Goal: Information Seeking & Learning: Learn about a topic

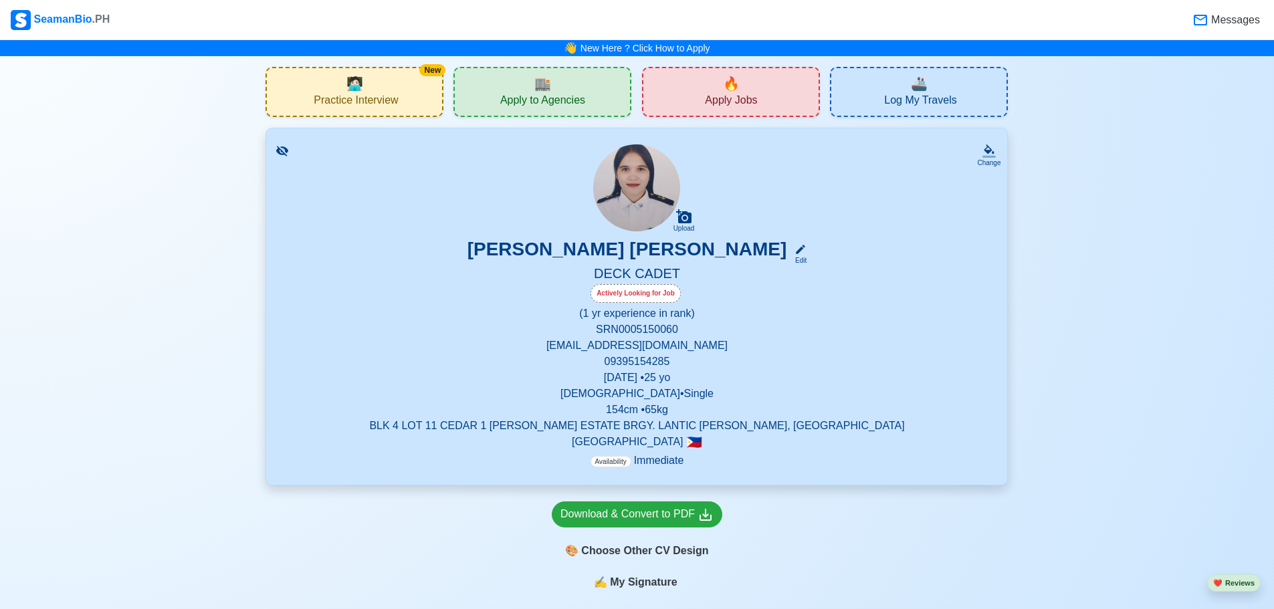
click at [375, 98] on span "Practice Interview" at bounding box center [356, 102] width 84 height 17
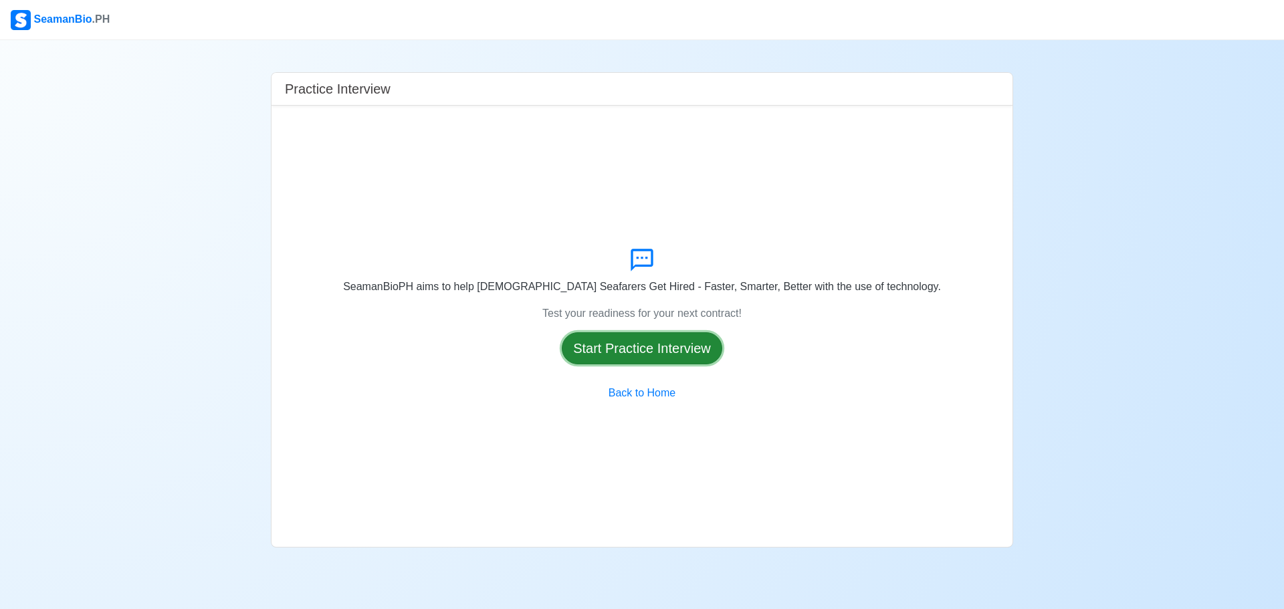
click at [650, 357] on button "Start Practice Interview" at bounding box center [642, 348] width 161 height 32
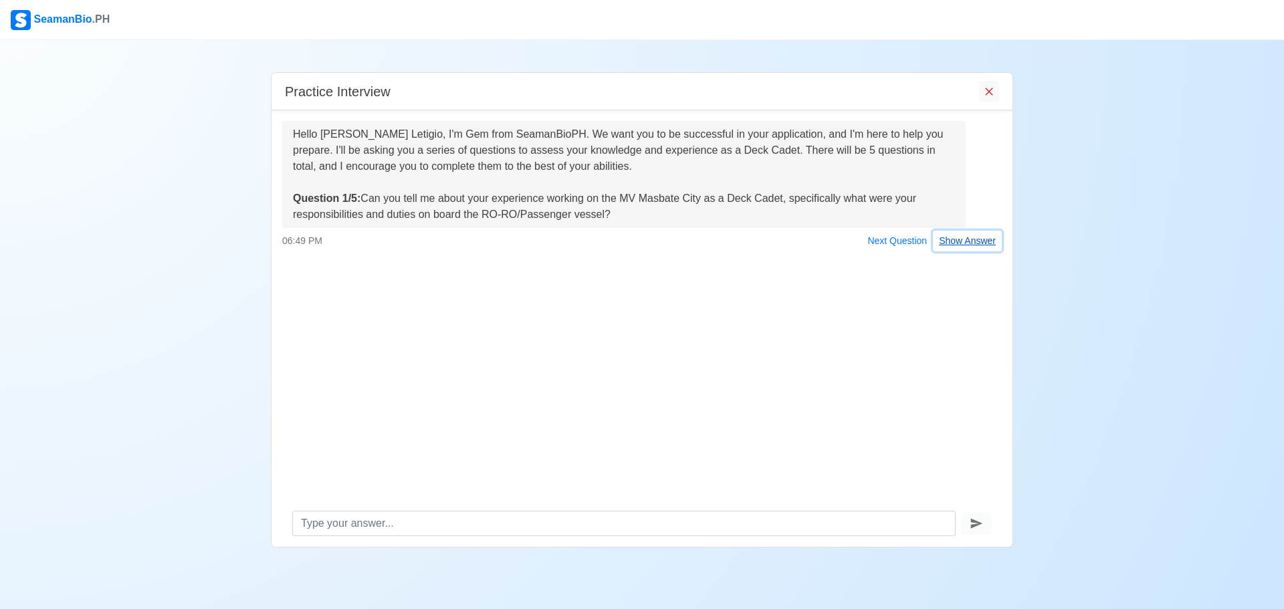
click at [980, 252] on button "Show Answer" at bounding box center [967, 241] width 69 height 21
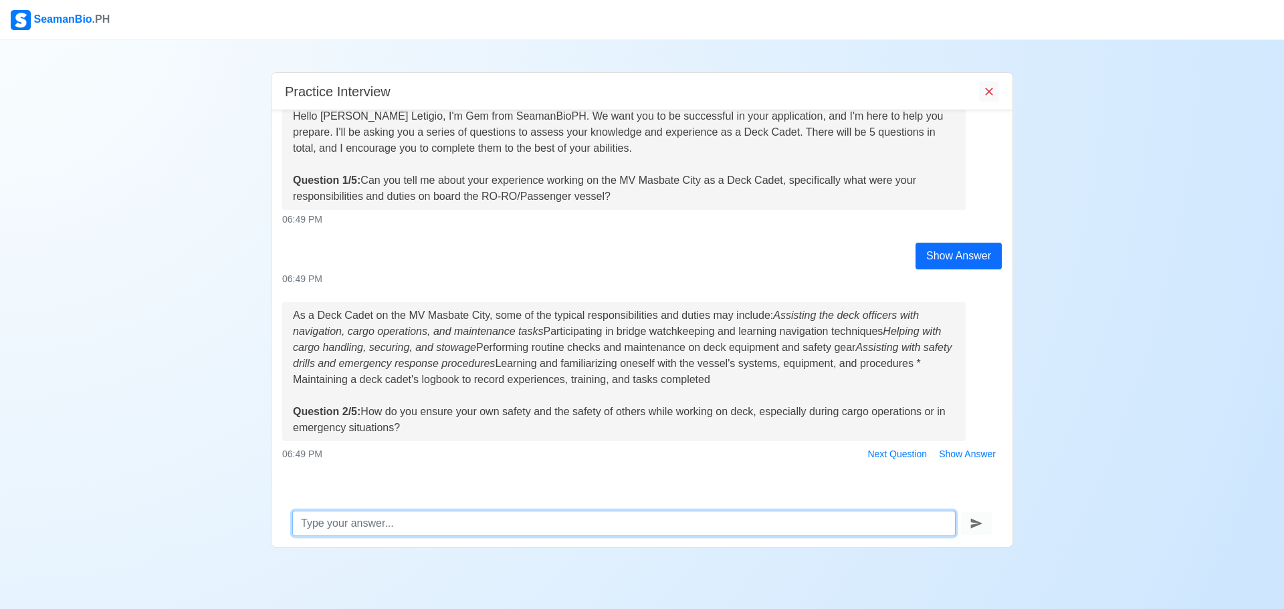
scroll to position [26, 0]
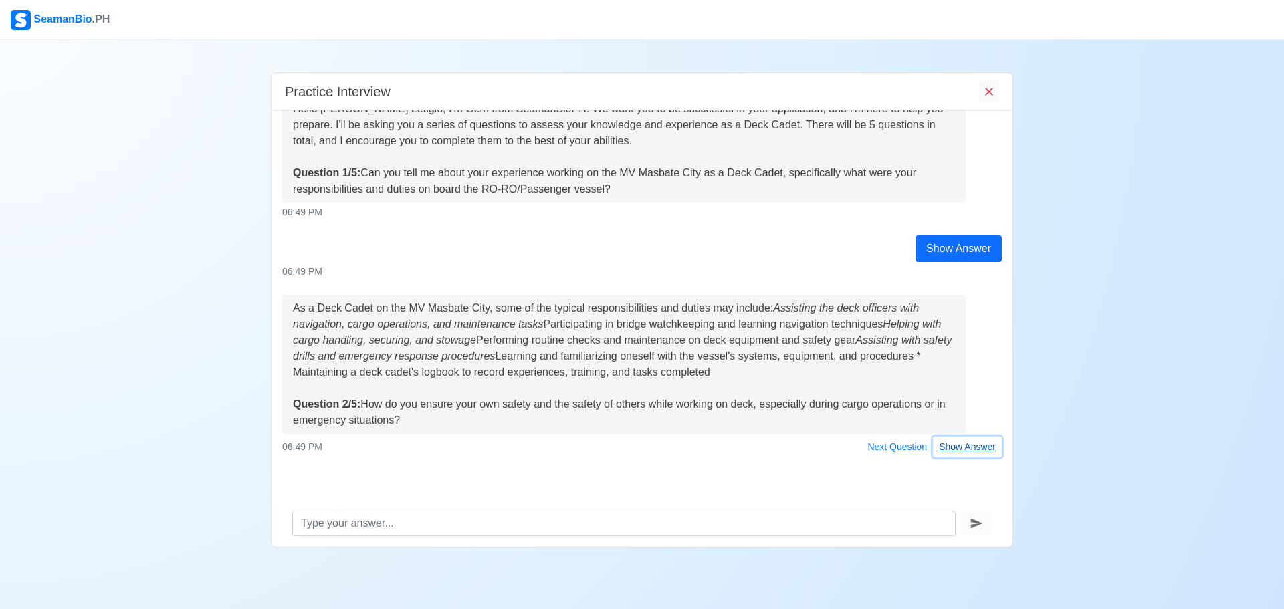
click at [959, 450] on button "Show Answer" at bounding box center [967, 447] width 69 height 21
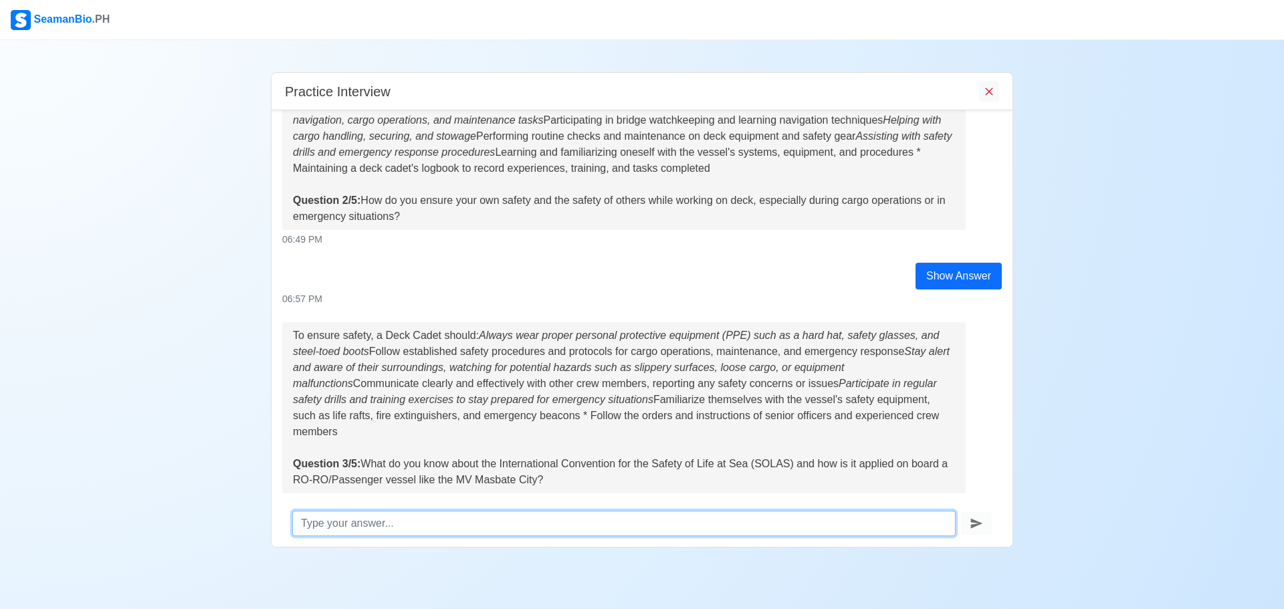
scroll to position [274, 0]
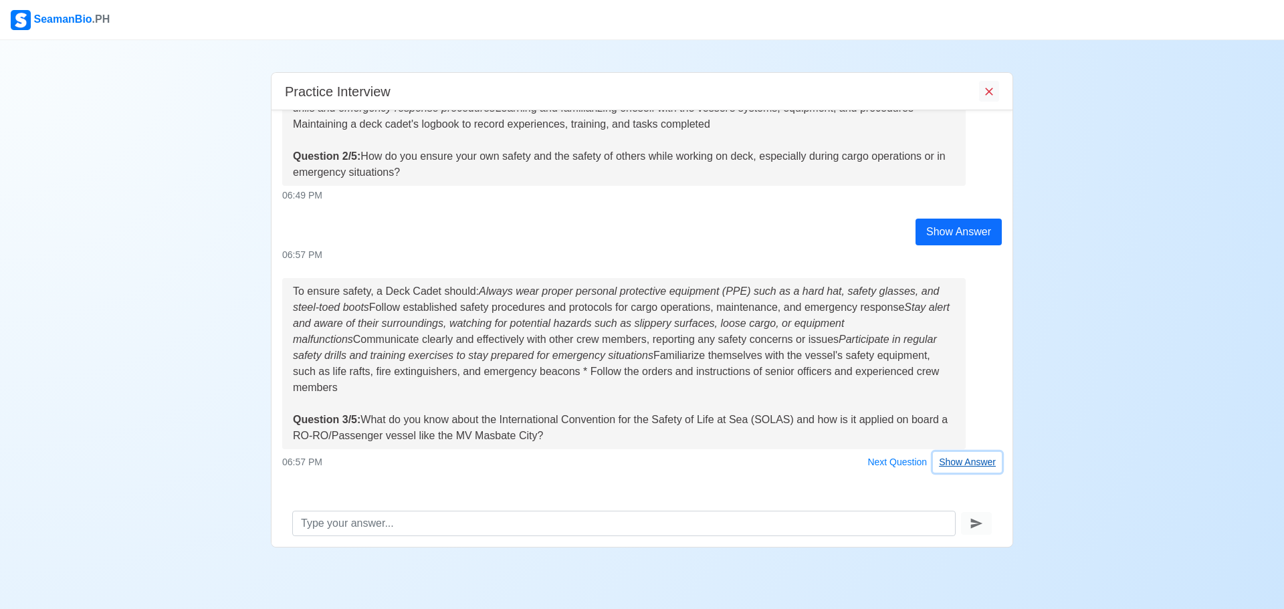
click at [977, 452] on button "Show Answer" at bounding box center [967, 462] width 69 height 21
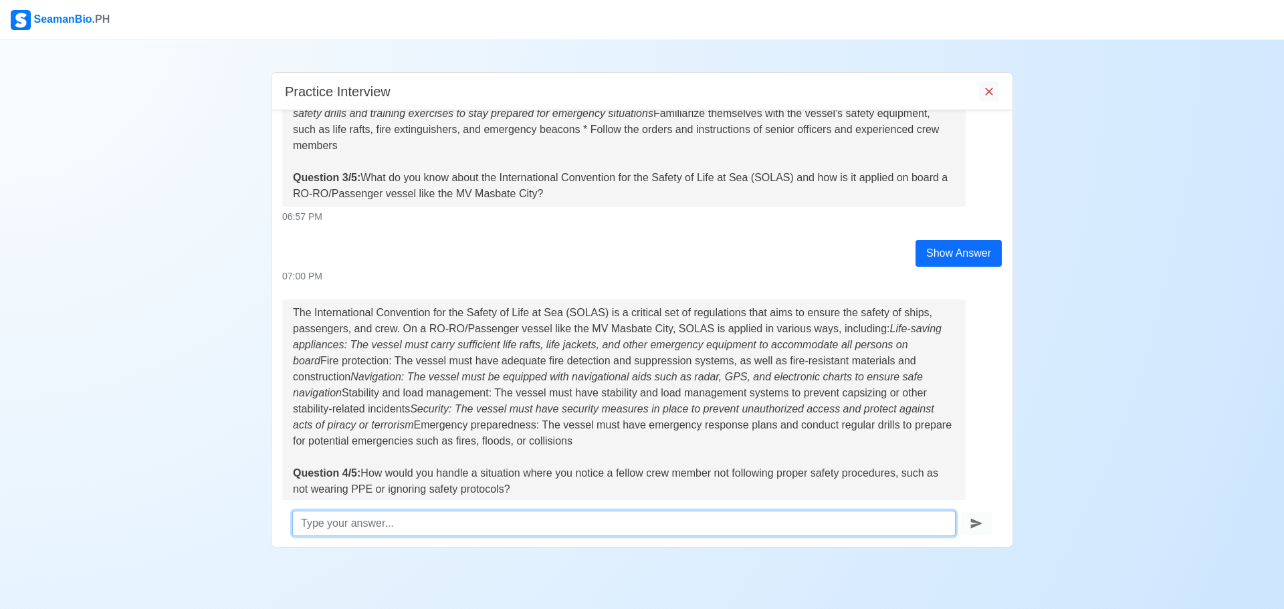
scroll to position [559, 0]
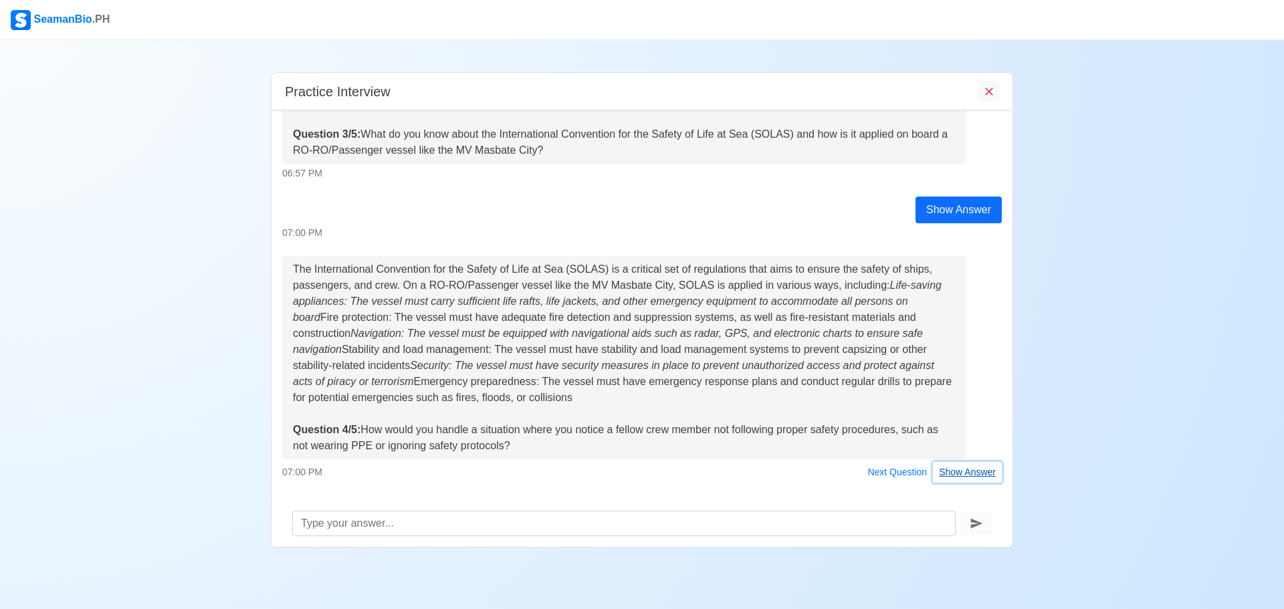
click at [961, 462] on button "Show Answer" at bounding box center [967, 472] width 69 height 21
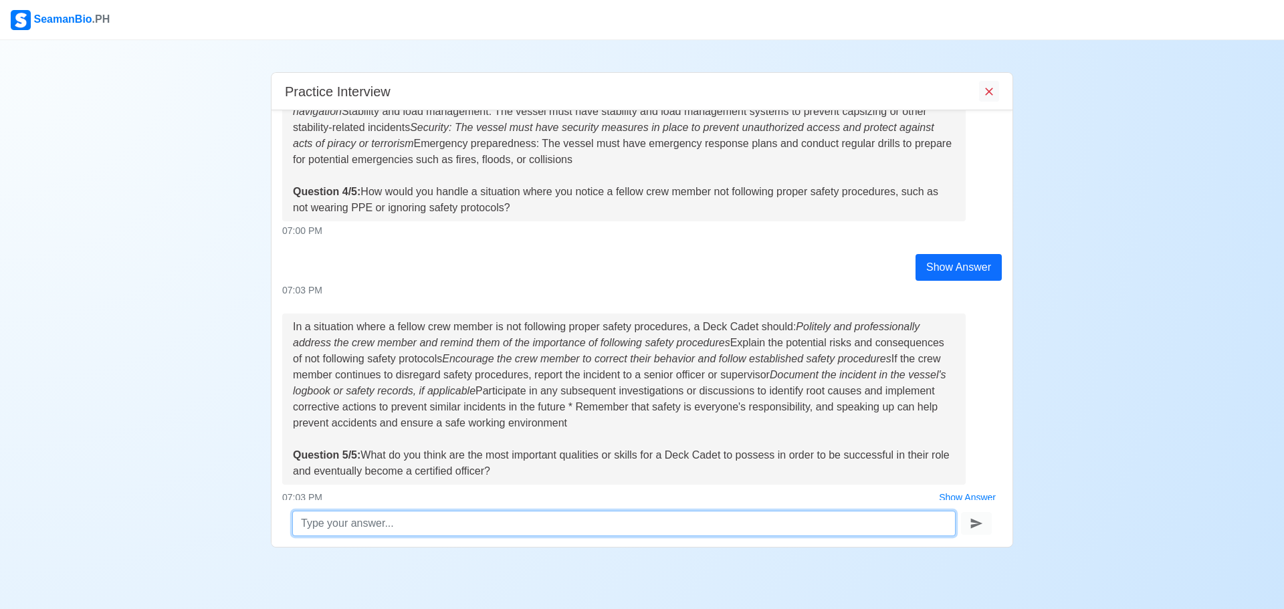
scroll to position [833, 0]
